Goal: Information Seeking & Learning: Learn about a topic

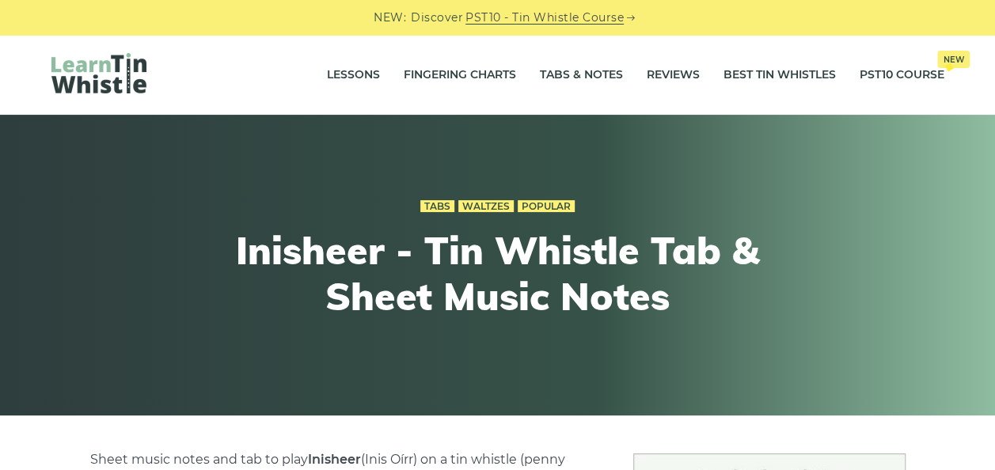
click at [50, 82] on div "Lessons Fingering Charts Tabs & Notes Reviews Best Tin Whistles PST10 Course Ne…" at bounding box center [497, 75] width 969 height 80
click at [74, 82] on img at bounding box center [98, 73] width 95 height 40
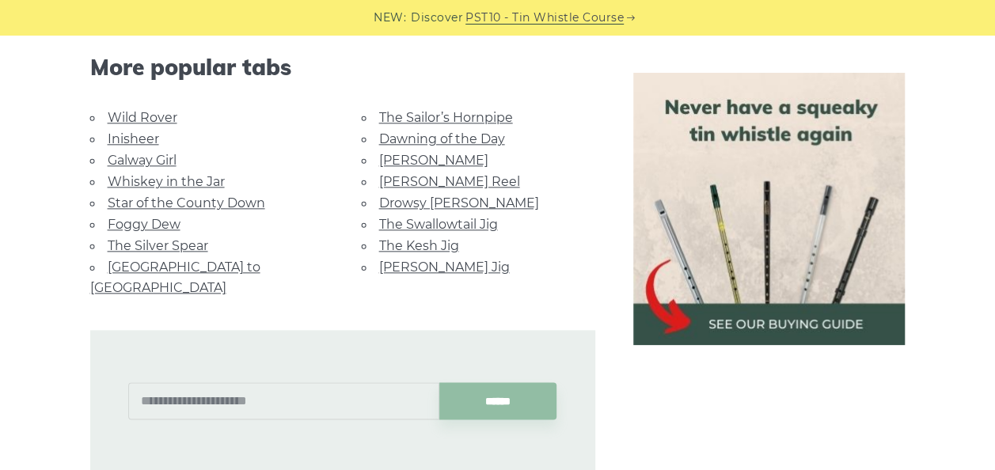
scroll to position [855, 0]
click at [150, 177] on link "Whiskey in the Jar" at bounding box center [166, 180] width 117 height 15
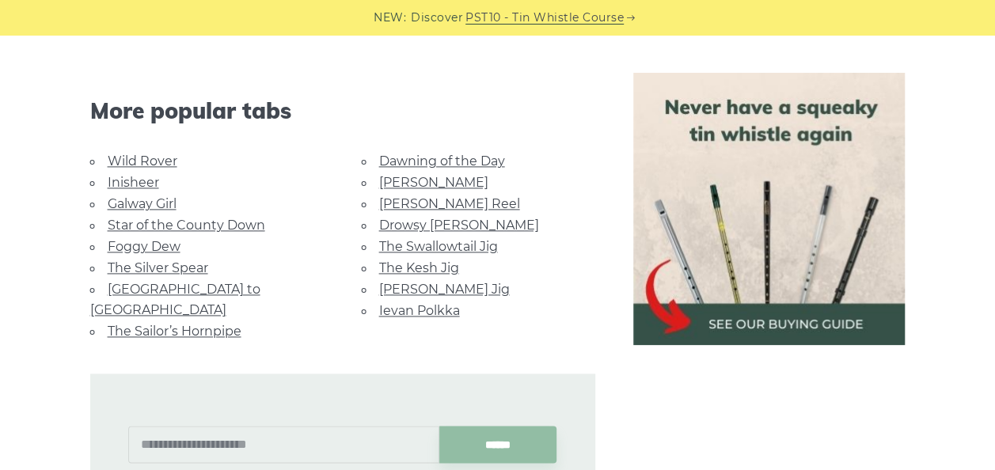
scroll to position [993, 0]
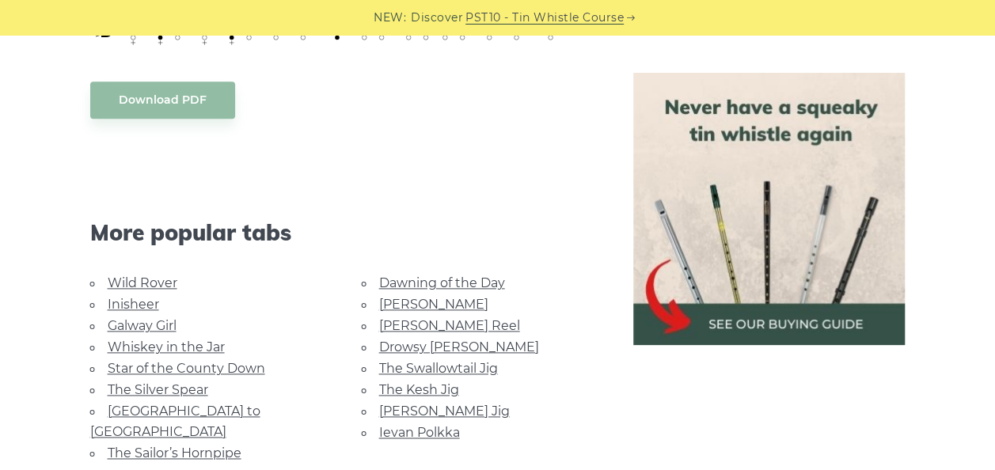
scroll to position [1088, 0]
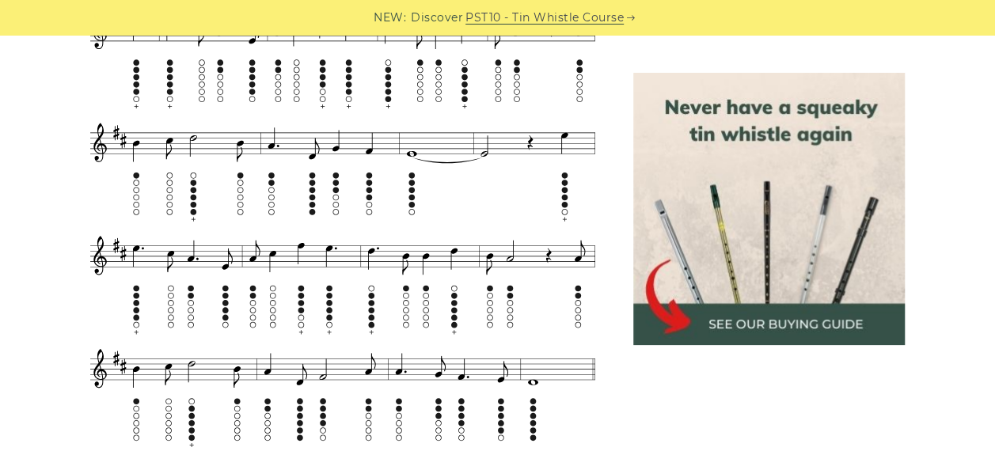
scroll to position [1069, 0]
